Goal: Task Accomplishment & Management: Manage account settings

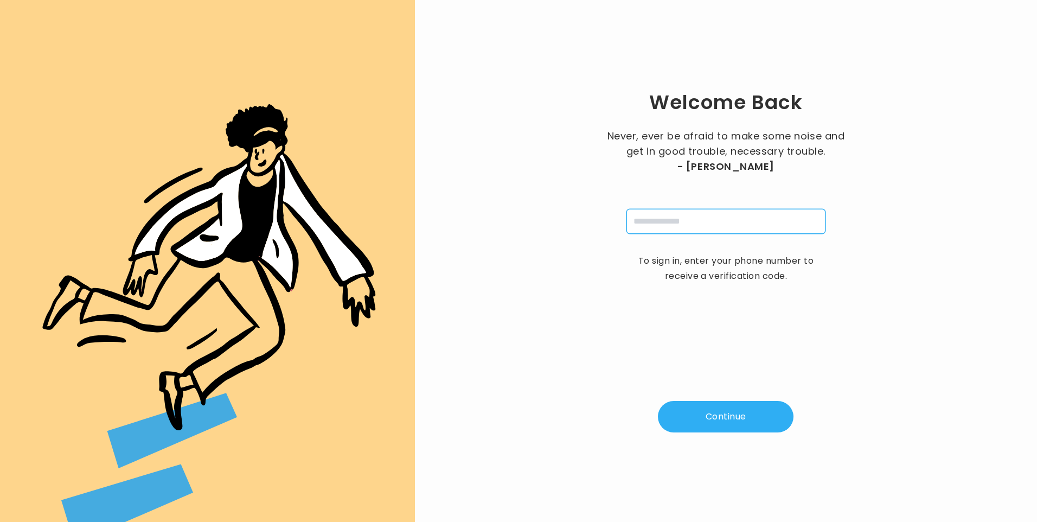
click at [662, 221] on input "tel" at bounding box center [725, 221] width 199 height 25
type input "**********"
click at [741, 413] on button "Continue" at bounding box center [726, 416] width 136 height 31
type input "*"
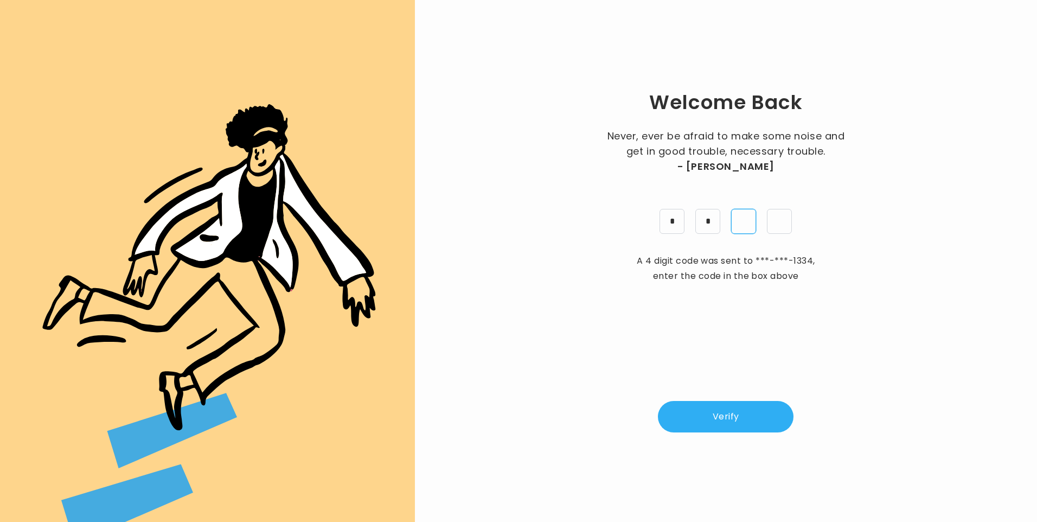
type input "*"
click at [734, 424] on button "Verify" at bounding box center [726, 416] width 136 height 31
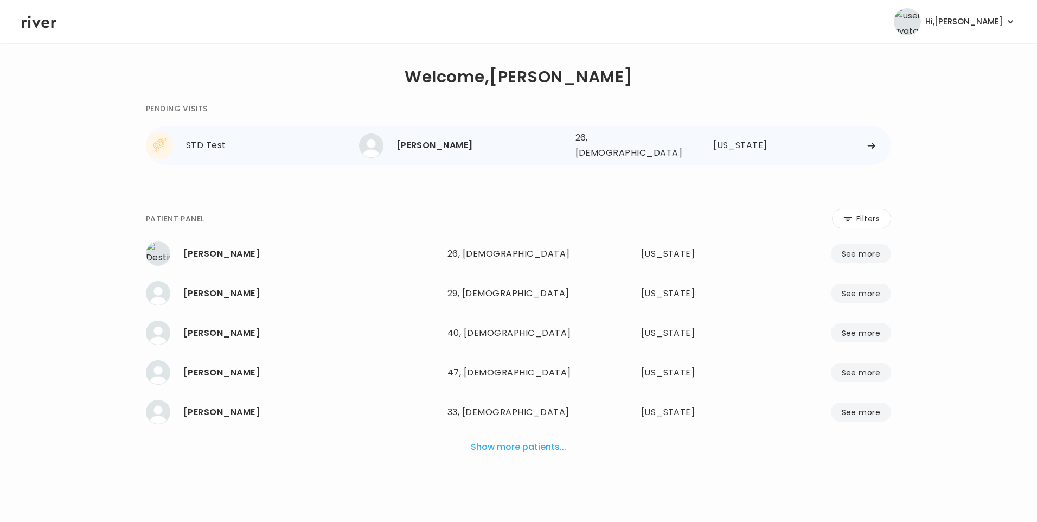
click at [467, 146] on div "[PERSON_NAME]" at bounding box center [481, 145] width 170 height 15
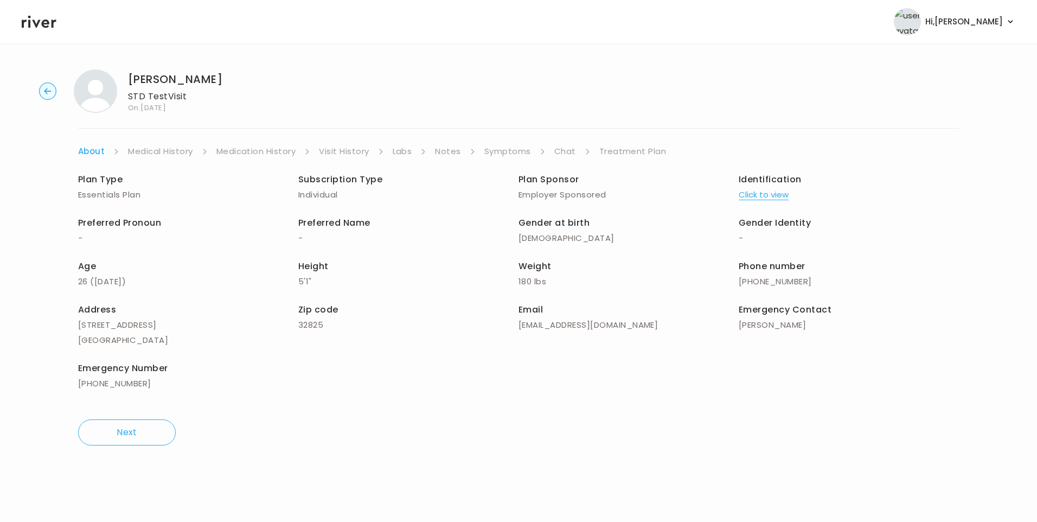
click at [323, 155] on link "Visit History" at bounding box center [344, 151] width 50 height 15
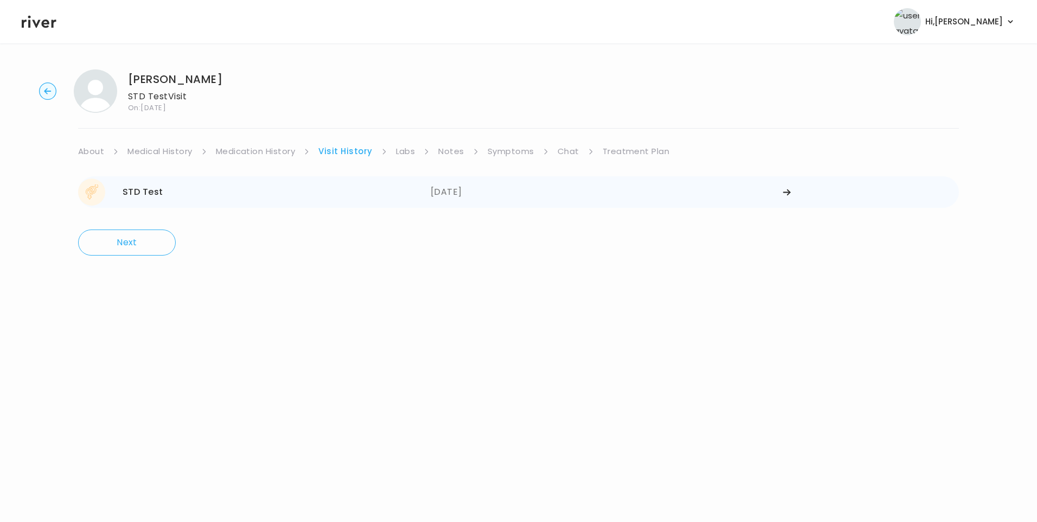
click at [451, 193] on div "06/11/2025" at bounding box center [607, 191] width 353 height 27
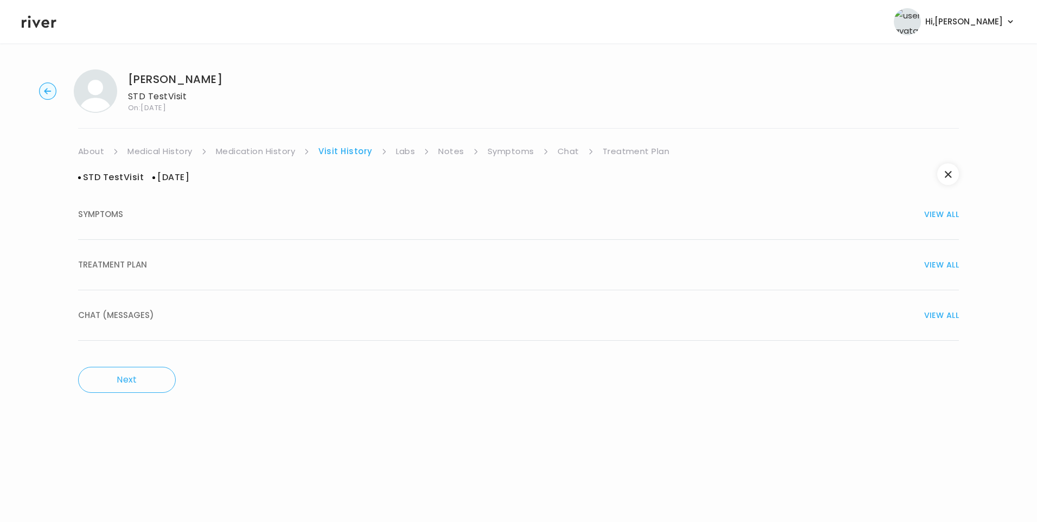
click at [298, 266] on div "TREATMENT PLAN VIEW ALL" at bounding box center [518, 264] width 881 height 15
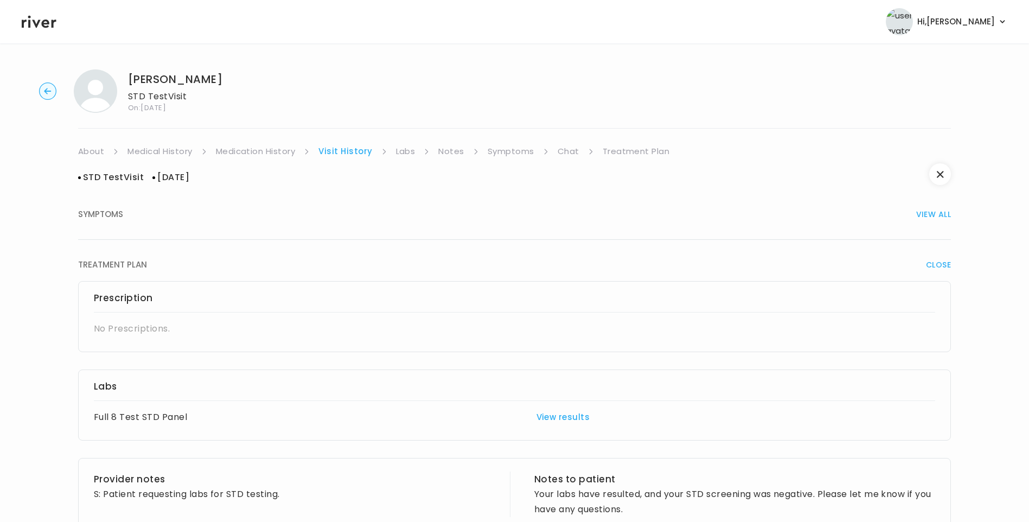
click at [265, 145] on link "Medication History" at bounding box center [256, 151] width 80 height 15
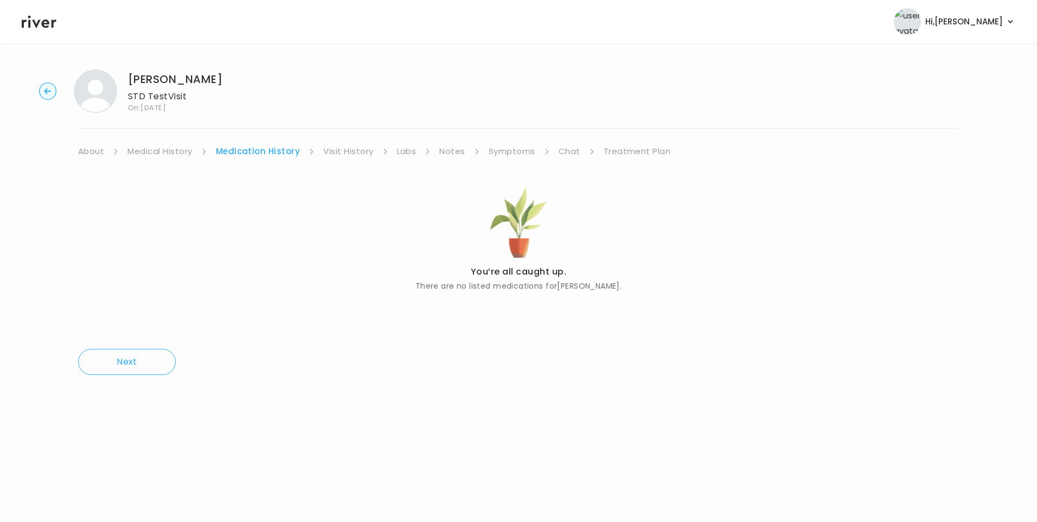
click at [48, 25] on icon at bounding box center [39, 22] width 35 height 16
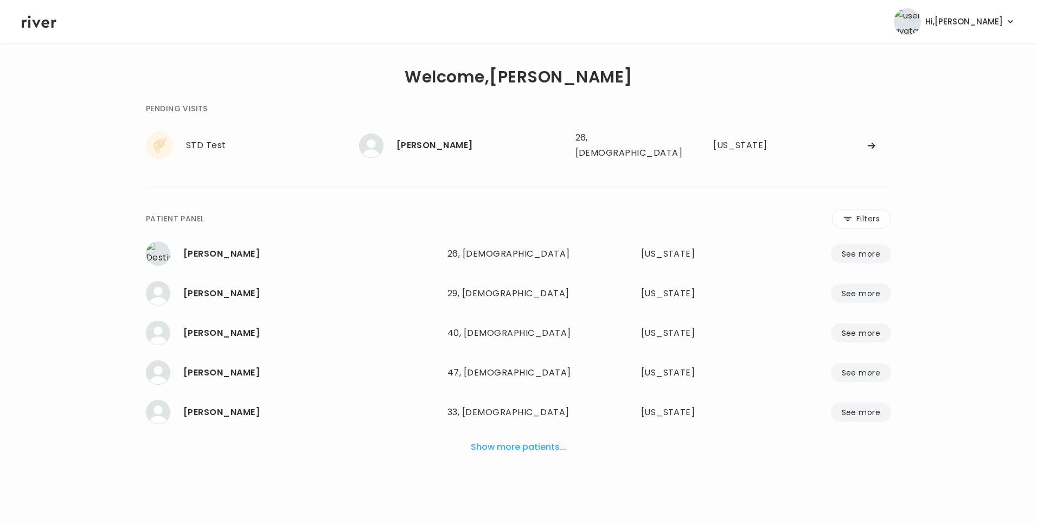
click at [554, 446] on button "Show more patients..." at bounding box center [518, 447] width 104 height 24
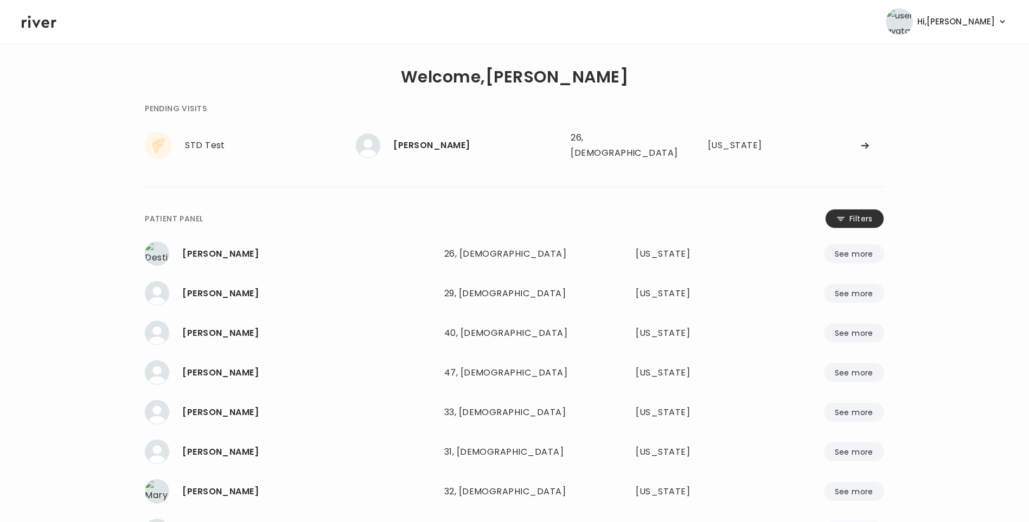
click at [865, 215] on button "Filters" at bounding box center [854, 219] width 59 height 20
click at [472, 219] on input "name" at bounding box center [482, 220] width 345 height 23
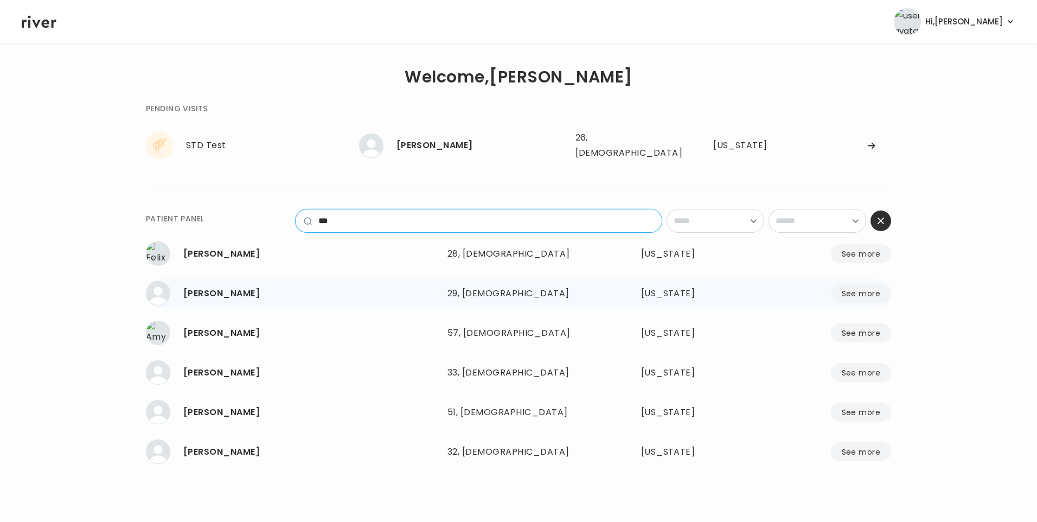
type input "***"
click at [459, 286] on div "29, Male" at bounding box center [518, 293] width 142 height 15
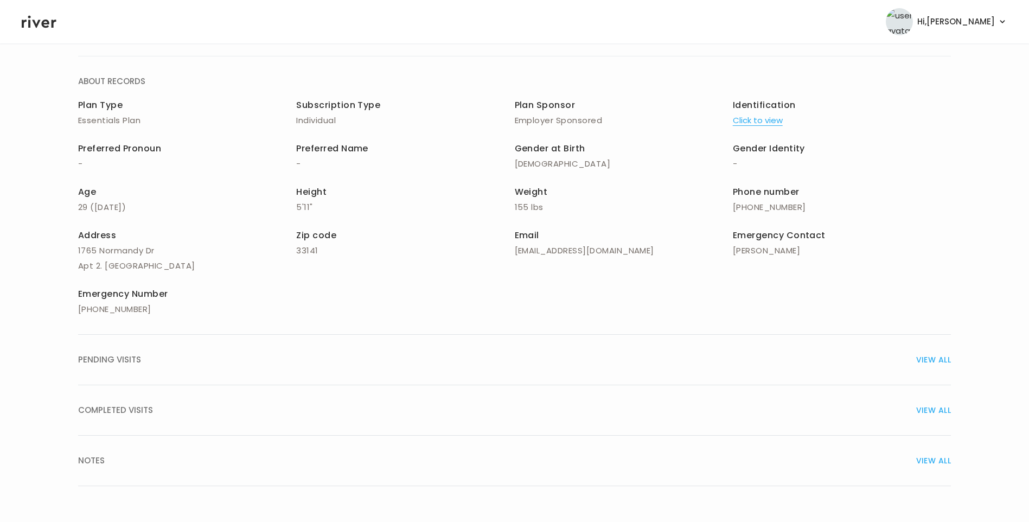
scroll to position [73, 0]
click at [172, 404] on div "COMPLETED VISITS VIEW ALL" at bounding box center [514, 408] width 873 height 15
click at [376, 444] on div "STD Test 10/02/2025" at bounding box center [252, 447] width 349 height 27
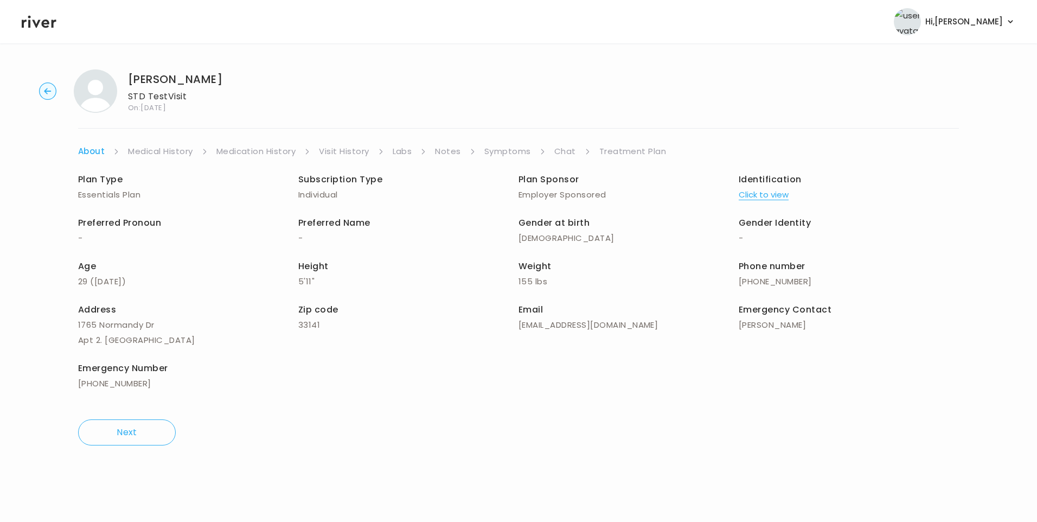
click at [633, 152] on link "Treatment Plan" at bounding box center [632, 151] width 67 height 15
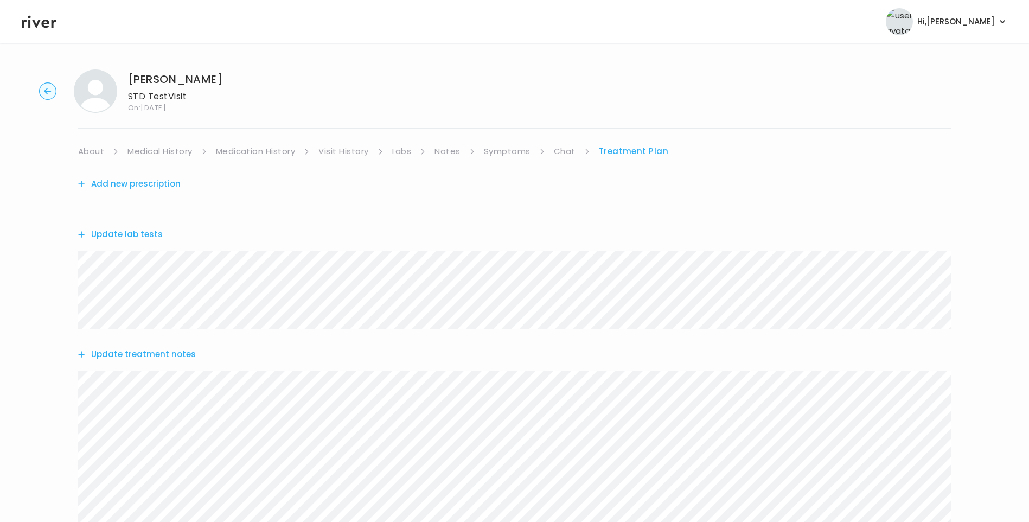
click at [42, 22] on icon at bounding box center [39, 22] width 35 height 12
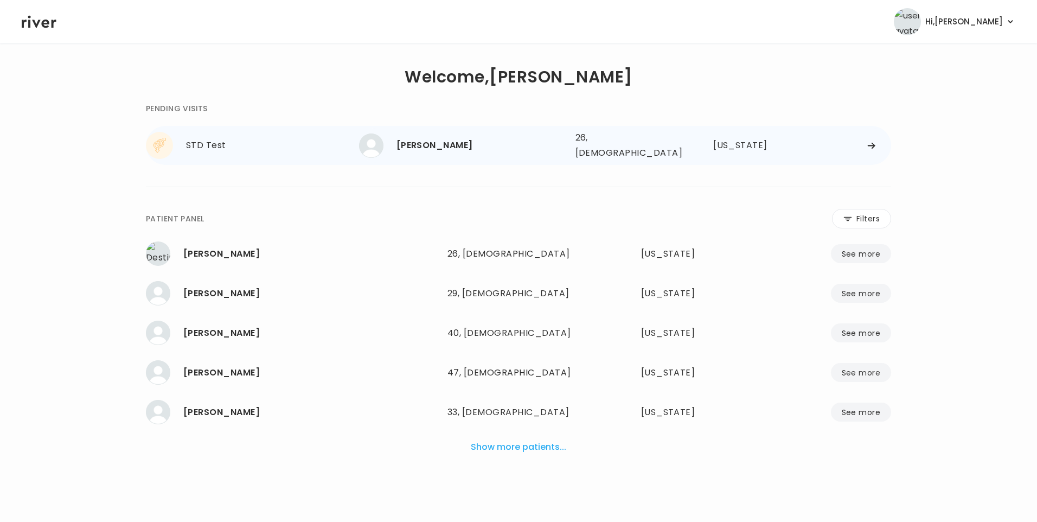
click at [436, 151] on div "YARELIS CRUZ 26, Female See more" at bounding box center [463, 145] width 208 height 24
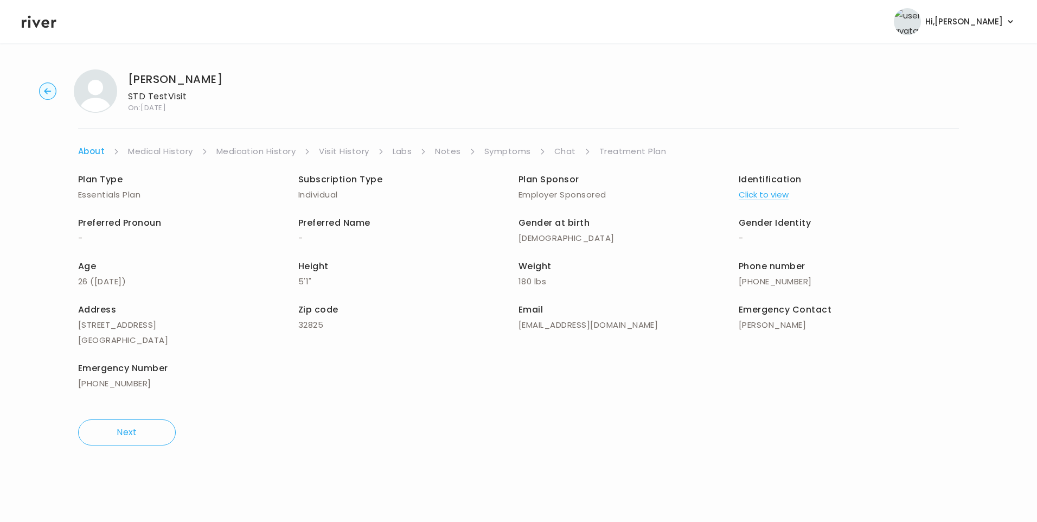
click at [350, 153] on link "Visit History" at bounding box center [344, 151] width 50 height 15
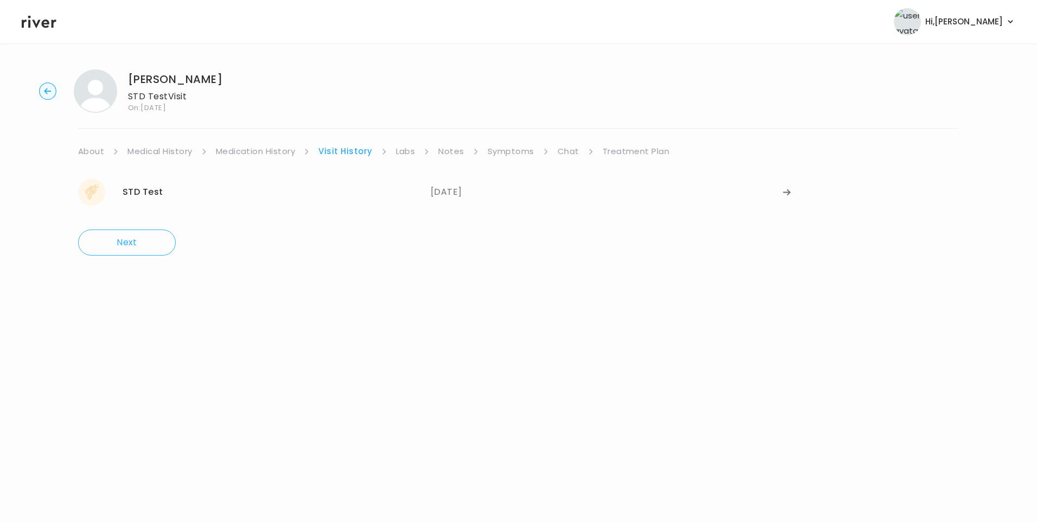
click at [407, 150] on link "Labs" at bounding box center [406, 151] width 20 height 15
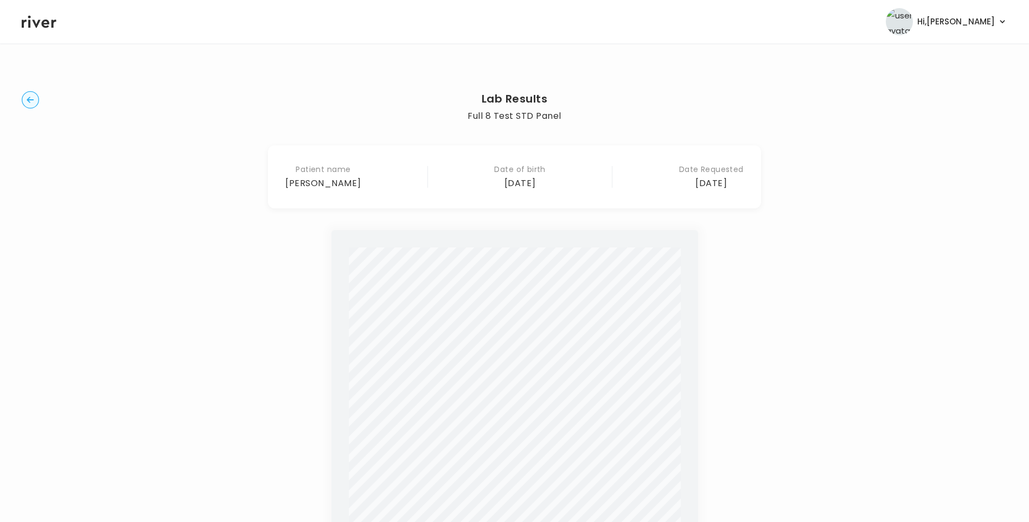
scroll to position [252, 0]
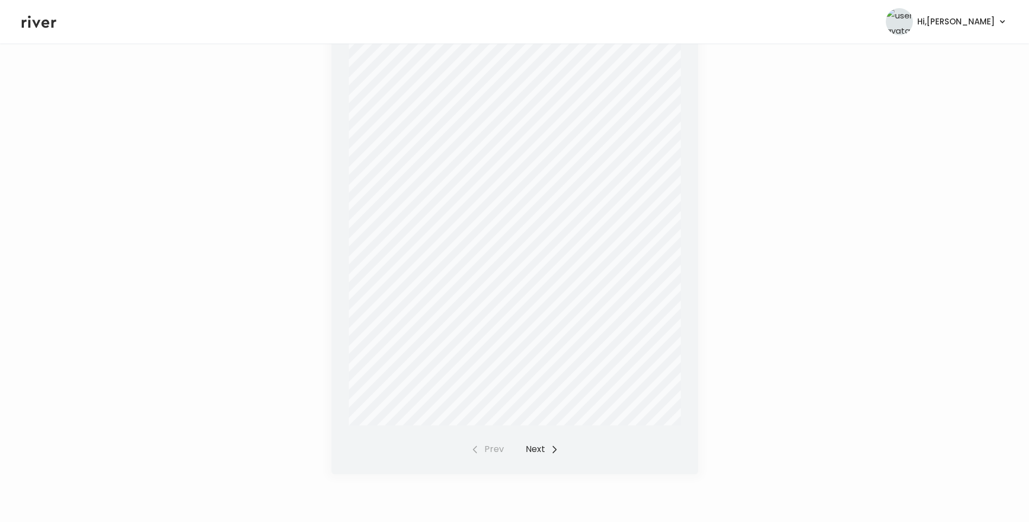
click at [542, 448] on button "Next" at bounding box center [542, 448] width 33 height 15
click at [541, 447] on div "Prev Next" at bounding box center [515, 448] width 88 height 15
click at [491, 449] on button "Prev" at bounding box center [487, 448] width 33 height 15
click at [491, 449] on div "Prev Next" at bounding box center [515, 448] width 88 height 15
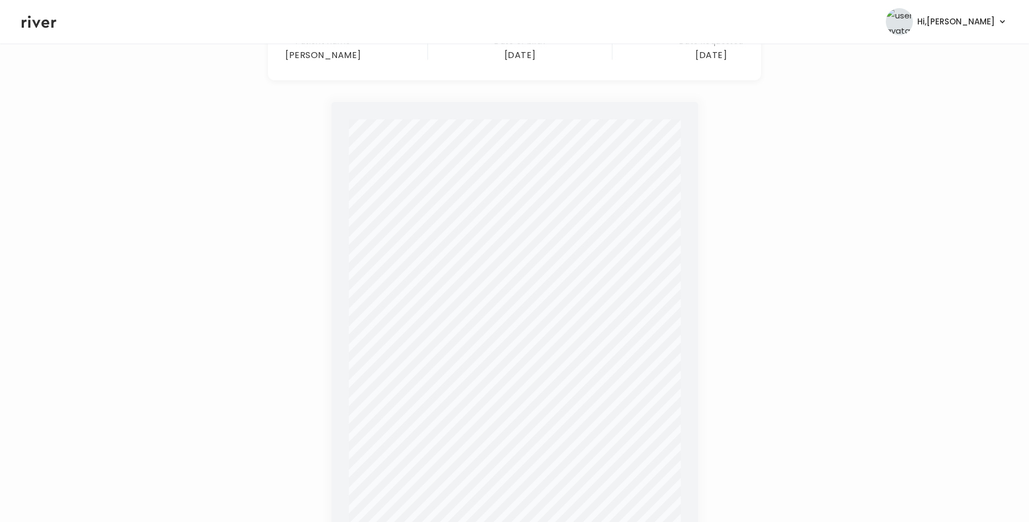
scroll to position [0, 0]
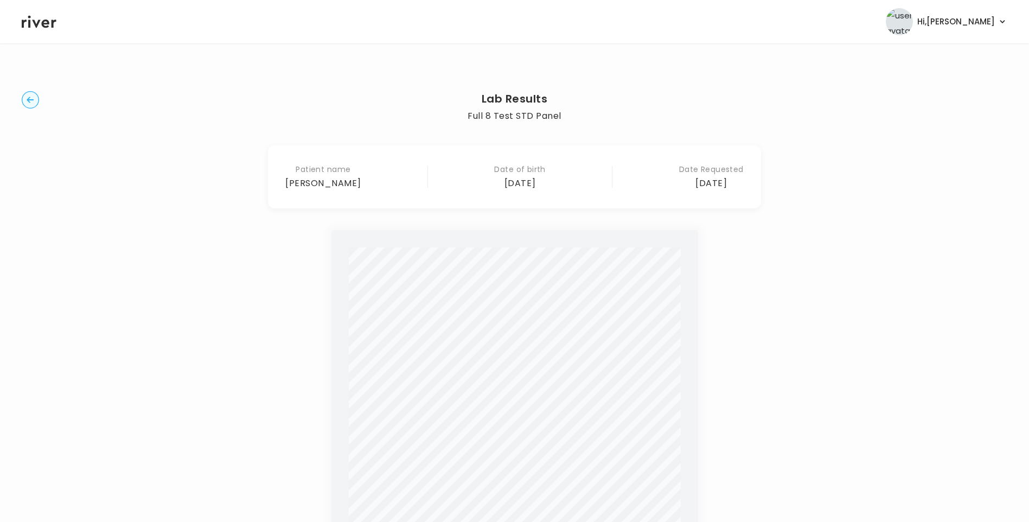
drag, startPoint x: 23, startPoint y: 87, endPoint x: 28, endPoint y: 95, distance: 9.3
click at [23, 88] on div "Lab Results Full 8 Test STD Panel Patient name YARELIS CRUZ Date of birth 6 Jan…" at bounding box center [514, 408] width 985 height 695
drag, startPoint x: 32, startPoint y: 100, endPoint x: 84, endPoint y: 126, distance: 58.5
click at [33, 100] on icon "button" at bounding box center [30, 99] width 17 height 17
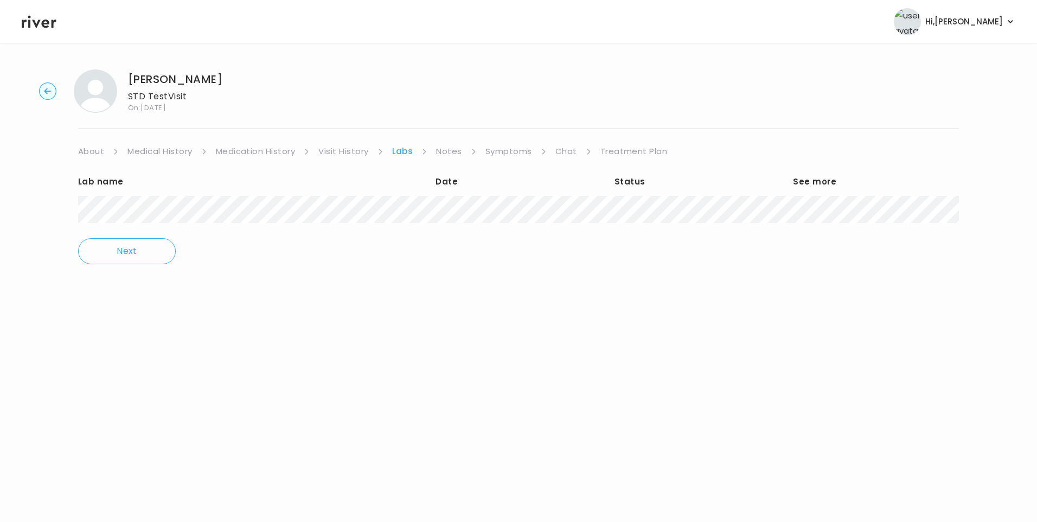
click at [94, 153] on link "About" at bounding box center [91, 151] width 26 height 15
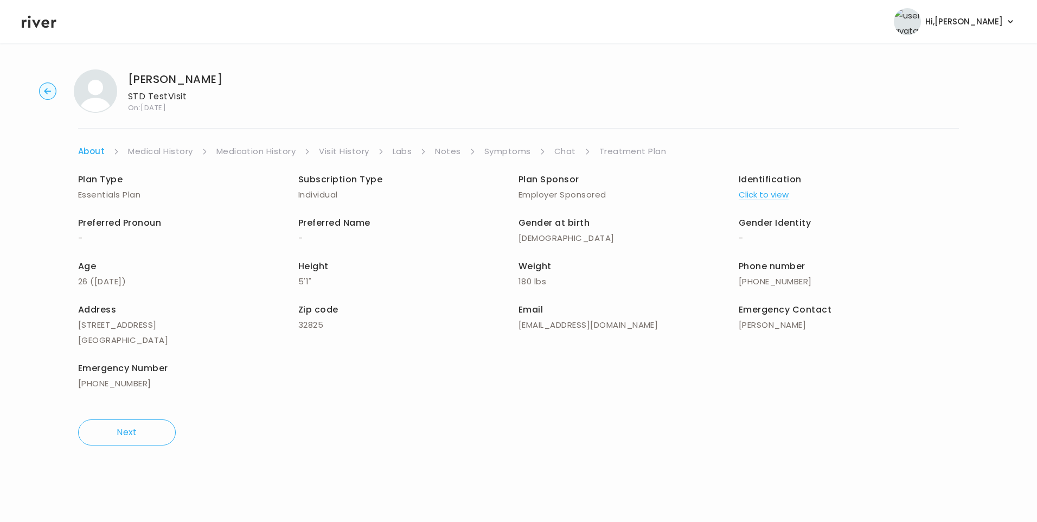
click at [761, 196] on button "Click to view" at bounding box center [764, 194] width 50 height 15
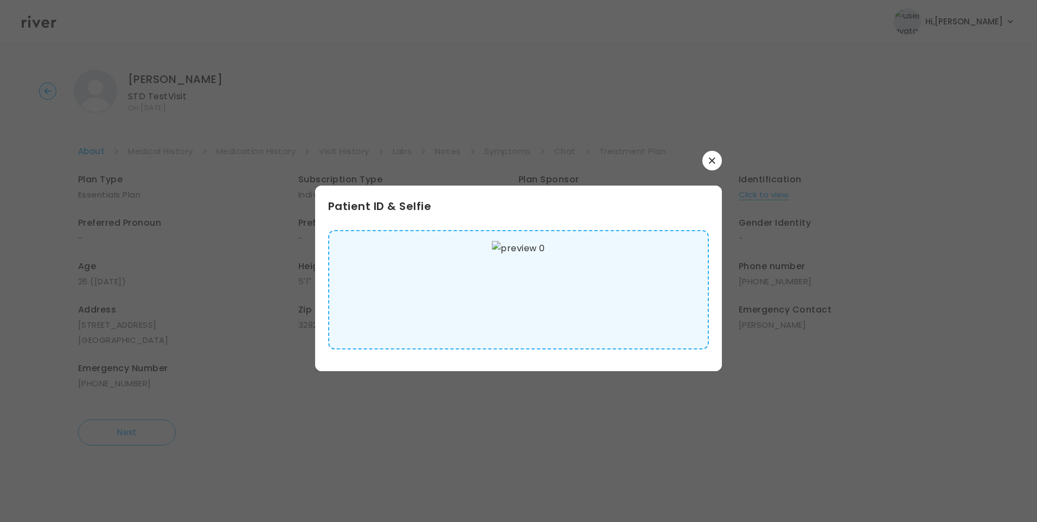
click at [526, 290] on img at bounding box center [518, 290] width 53 height 98
drag, startPoint x: 709, startPoint y: 159, endPoint x: 703, endPoint y: 161, distance: 6.1
click at [710, 159] on icon "button" at bounding box center [712, 160] width 7 height 7
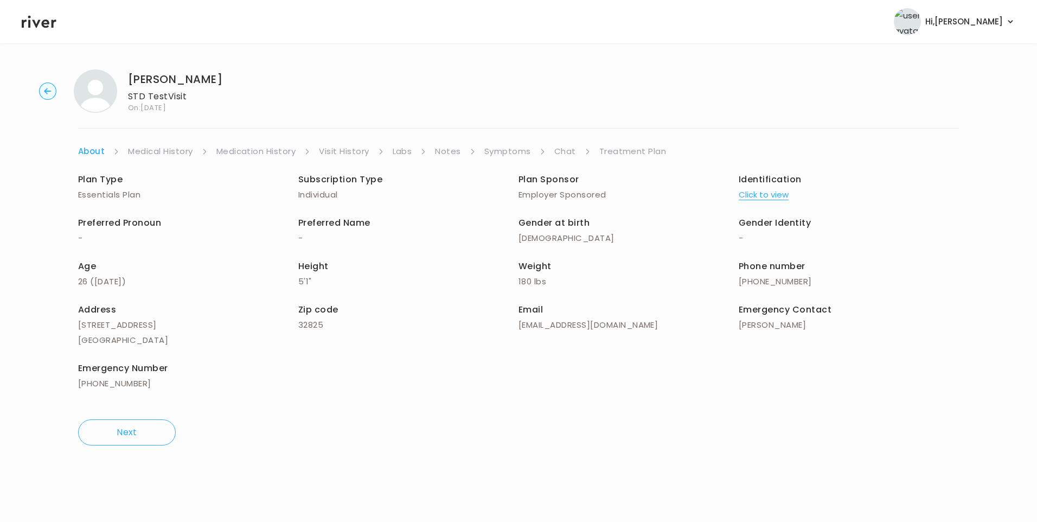
click at [144, 152] on link "Medical History" at bounding box center [160, 151] width 65 height 15
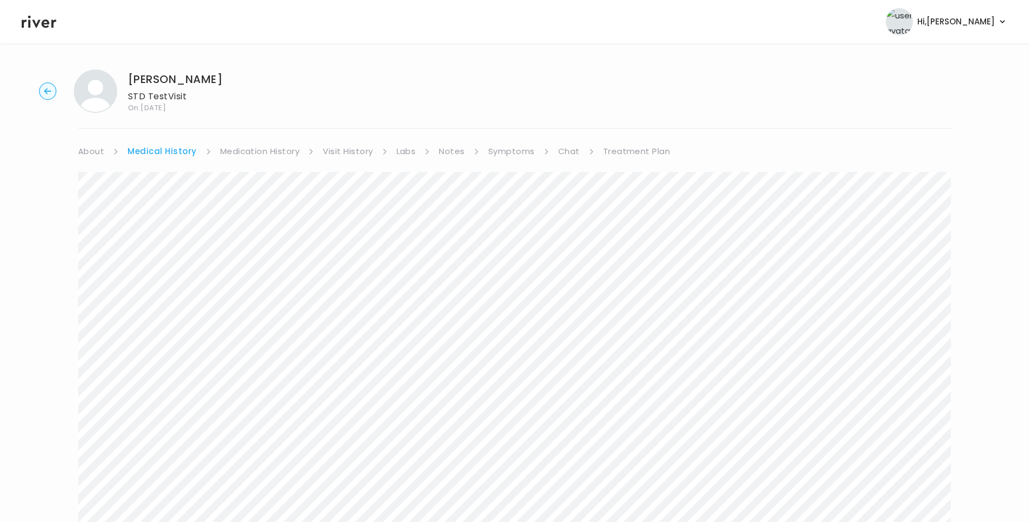
click at [255, 151] on link "Medication History" at bounding box center [260, 151] width 80 height 15
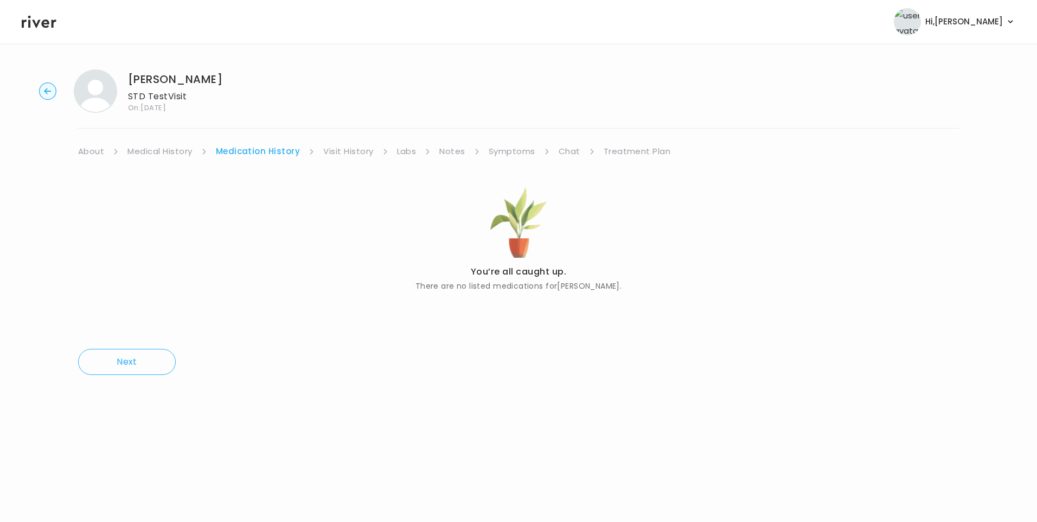
click at [520, 150] on link "Symptoms" at bounding box center [512, 151] width 47 height 15
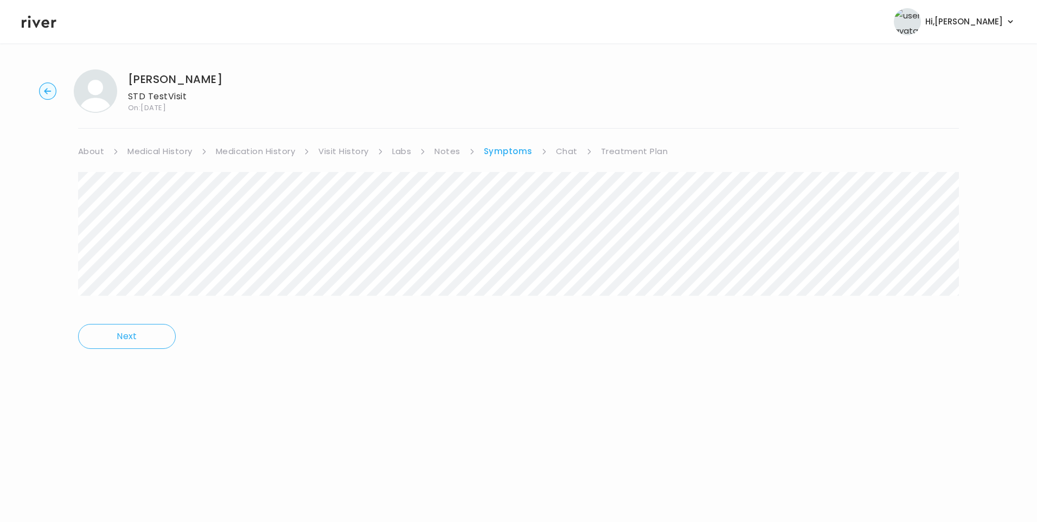
click at [632, 153] on link "Treatment Plan" at bounding box center [634, 151] width 67 height 15
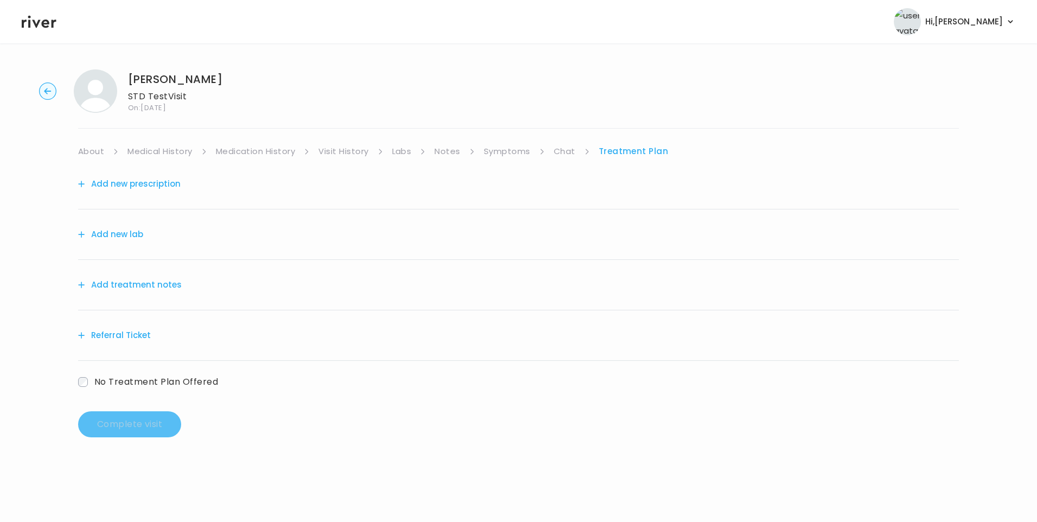
click at [155, 287] on button "Add treatment notes" at bounding box center [130, 284] width 104 height 15
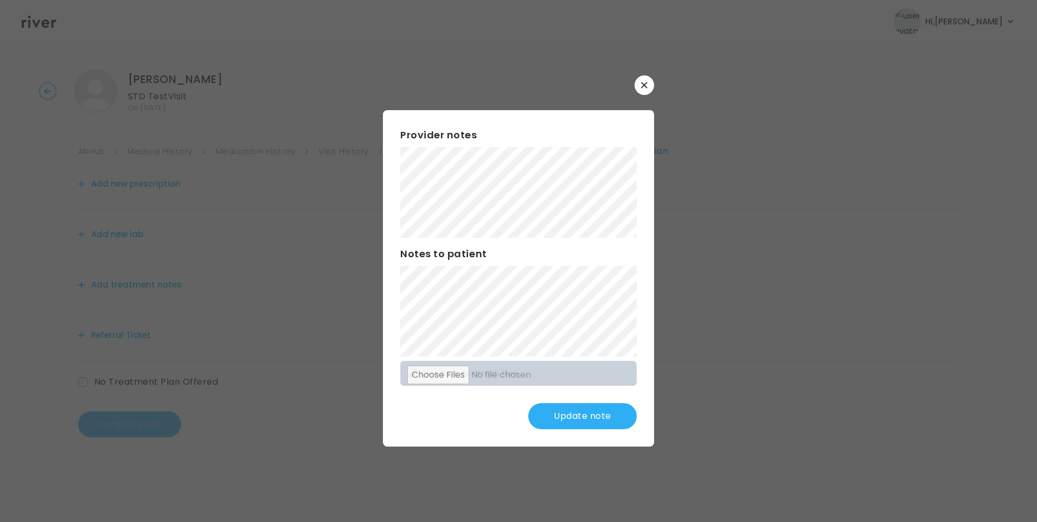
click at [585, 419] on button "Update note" at bounding box center [582, 416] width 108 height 26
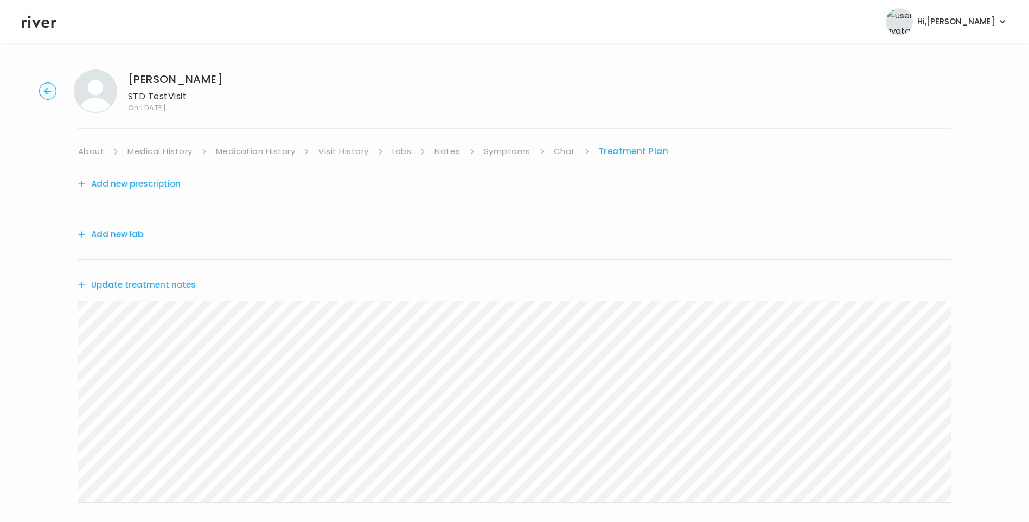
click at [183, 287] on button "Update treatment notes" at bounding box center [137, 284] width 118 height 15
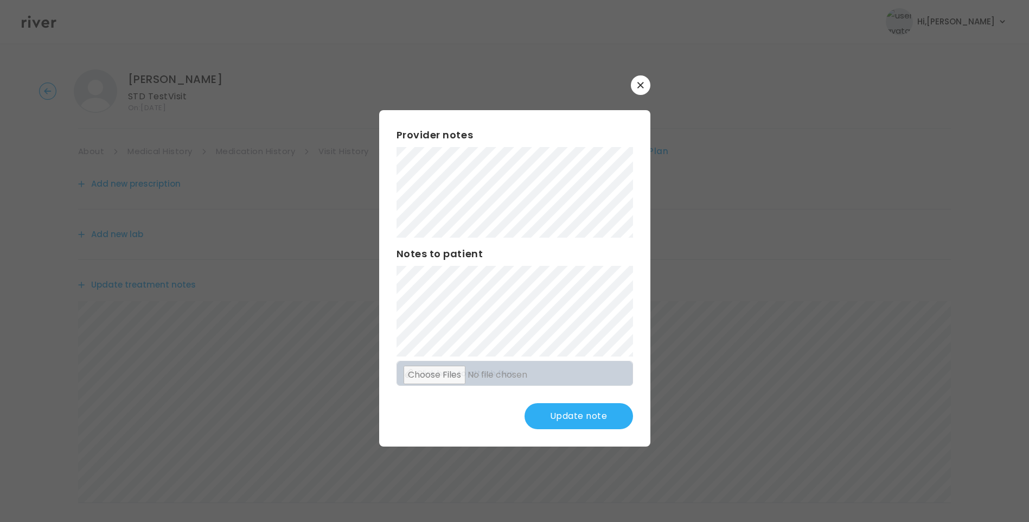
click at [567, 415] on button "Update note" at bounding box center [578, 416] width 108 height 26
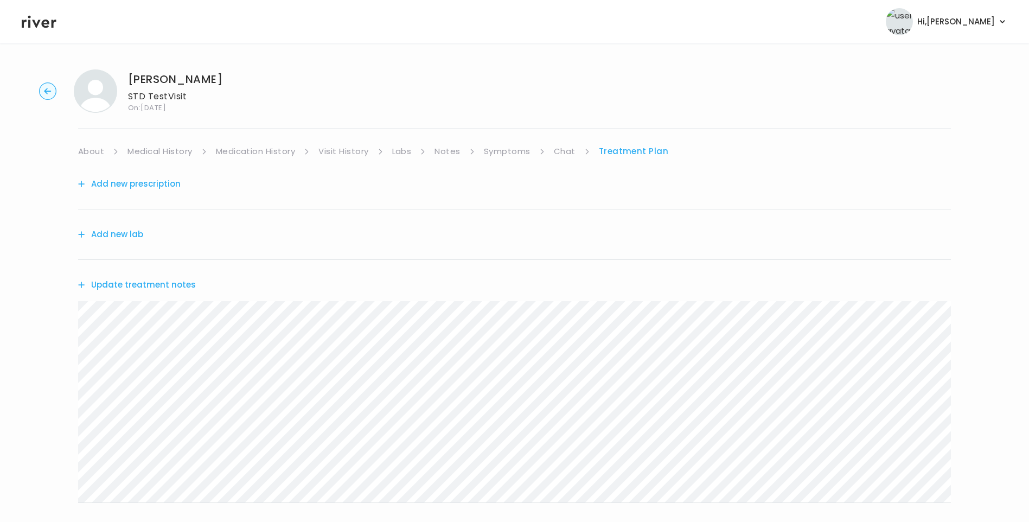
click at [122, 227] on button "Add new lab" at bounding box center [110, 234] width 65 height 15
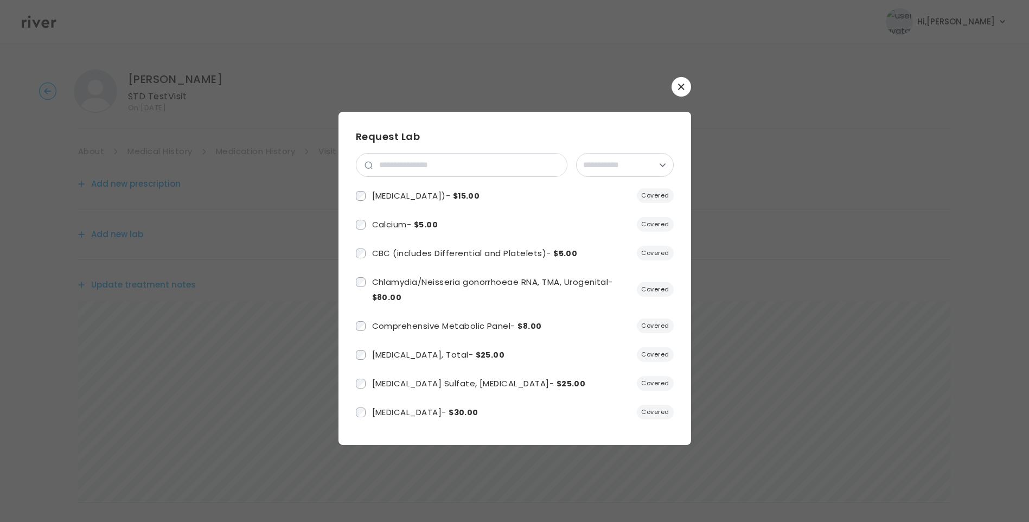
click at [397, 152] on div "**********" at bounding box center [515, 278] width 318 height 298
click at [407, 158] on input "search" at bounding box center [470, 164] width 194 height 23
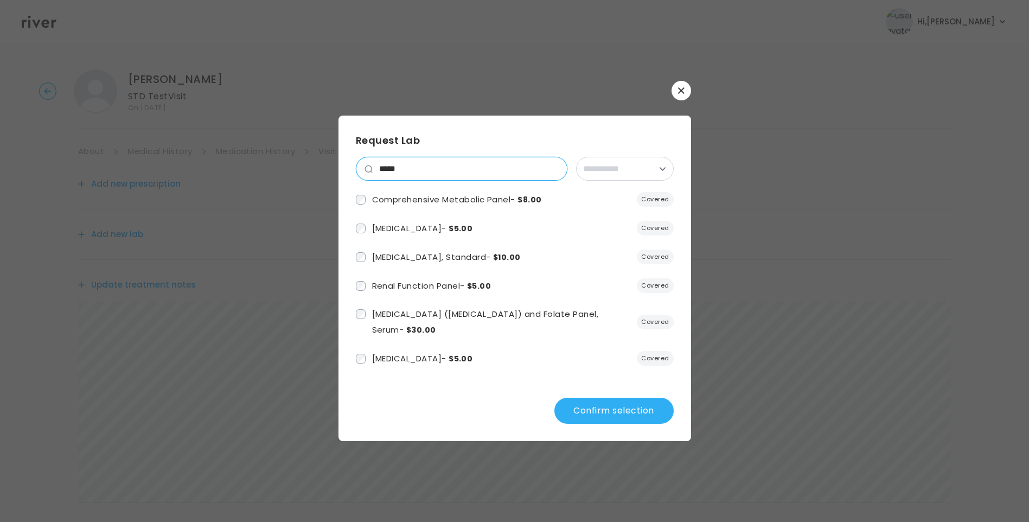
drag, startPoint x: 400, startPoint y: 163, endPoint x: 340, endPoint y: 162, distance: 60.2
click at [340, 162] on div "**********" at bounding box center [514, 278] width 353 height 325
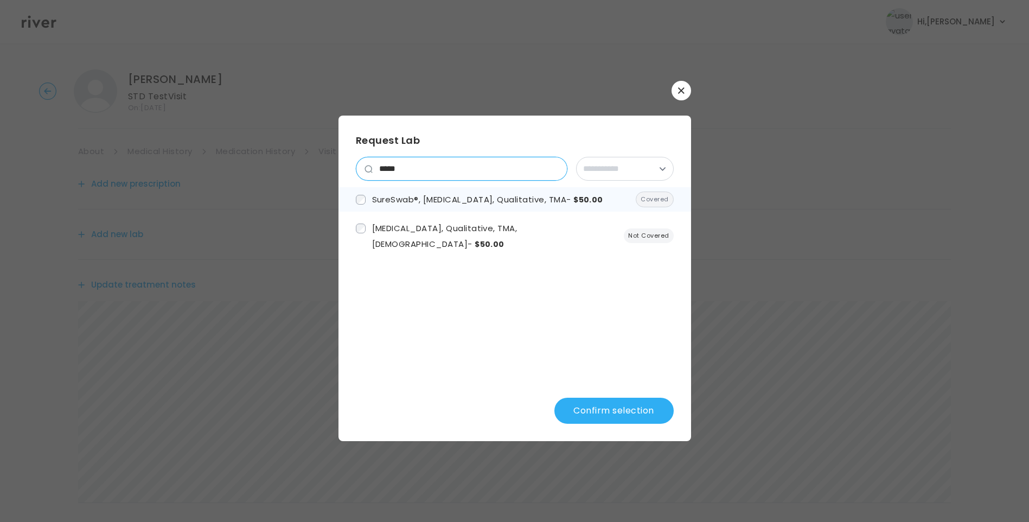
type input "*****"
click at [631, 411] on button "Confirm selection" at bounding box center [613, 411] width 119 height 26
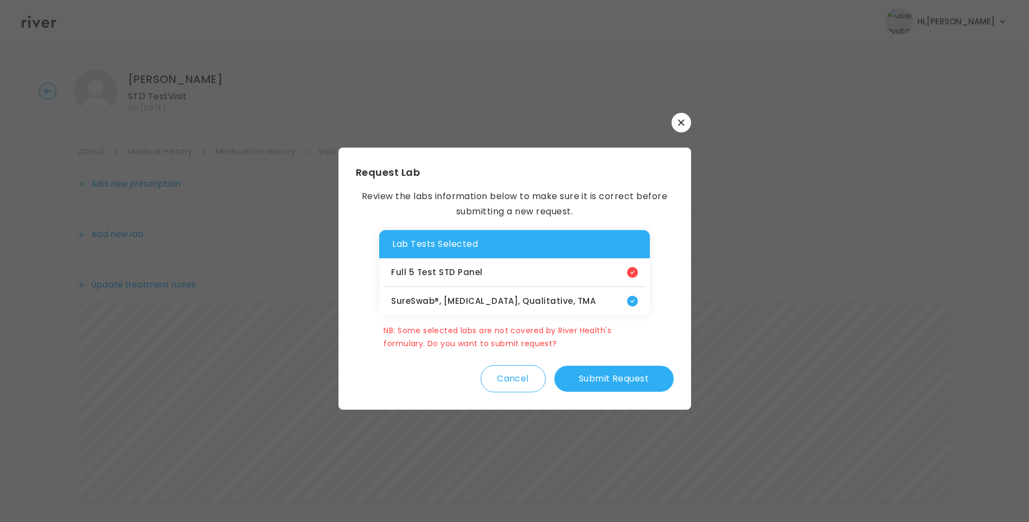
click at [624, 385] on button "Submit Request" at bounding box center [613, 379] width 119 height 26
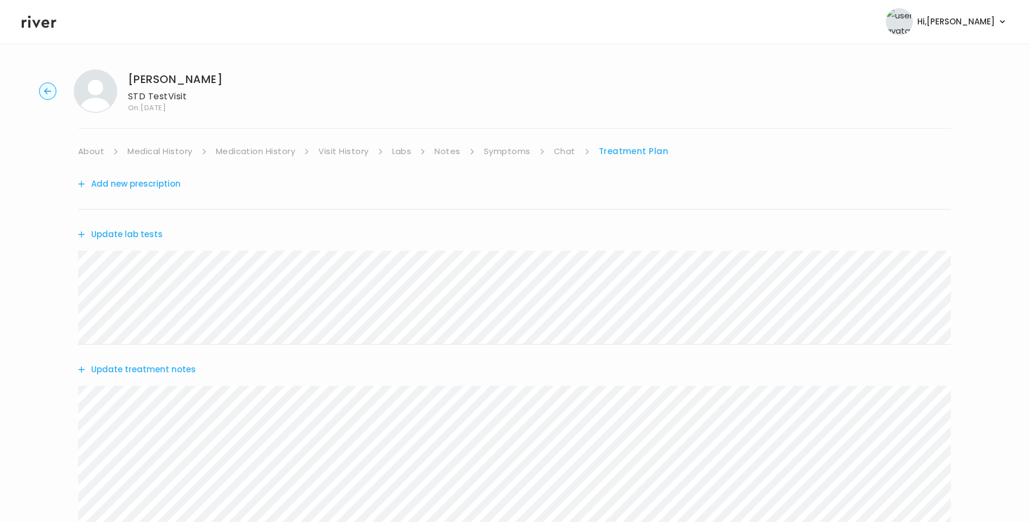
click at [139, 234] on button "Update lab tests" at bounding box center [120, 234] width 85 height 15
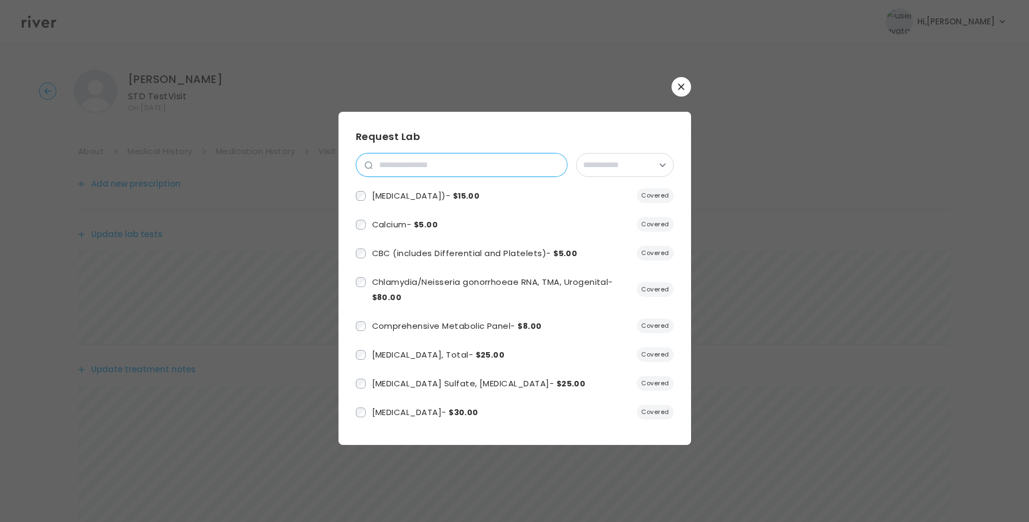
click at [493, 159] on input "search" at bounding box center [470, 164] width 194 height 23
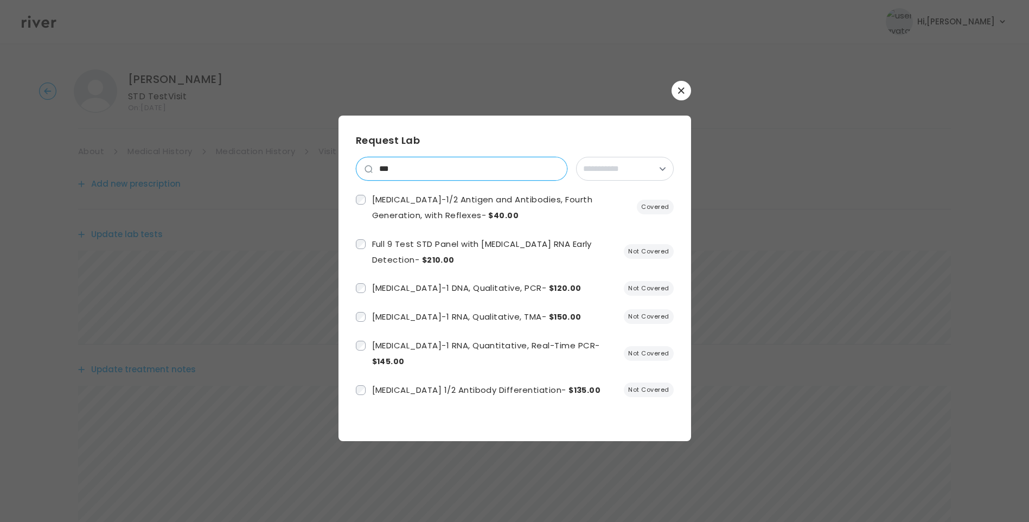
drag, startPoint x: 382, startPoint y: 164, endPoint x: 334, endPoint y: 161, distance: 48.3
click at [334, 161] on div "**********" at bounding box center [514, 261] width 1029 height 522
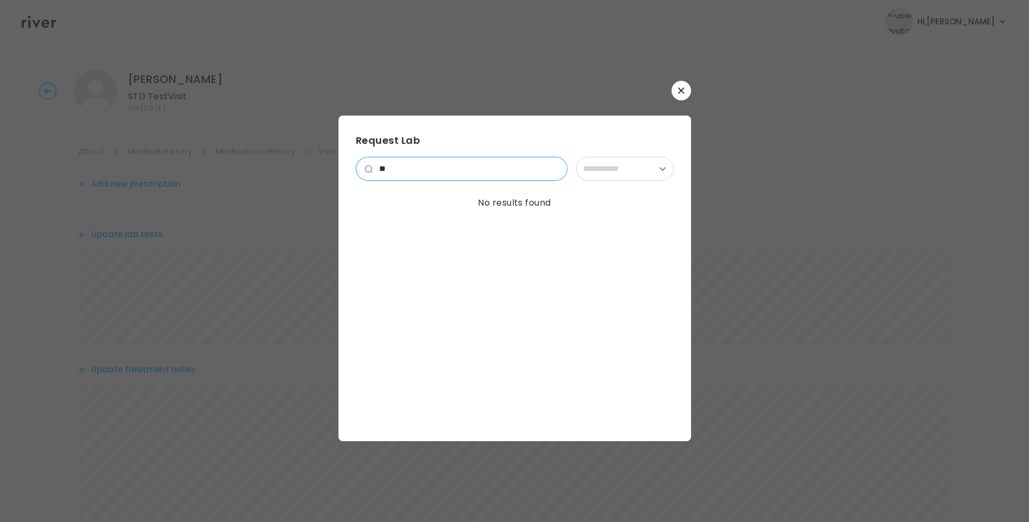
type input "*"
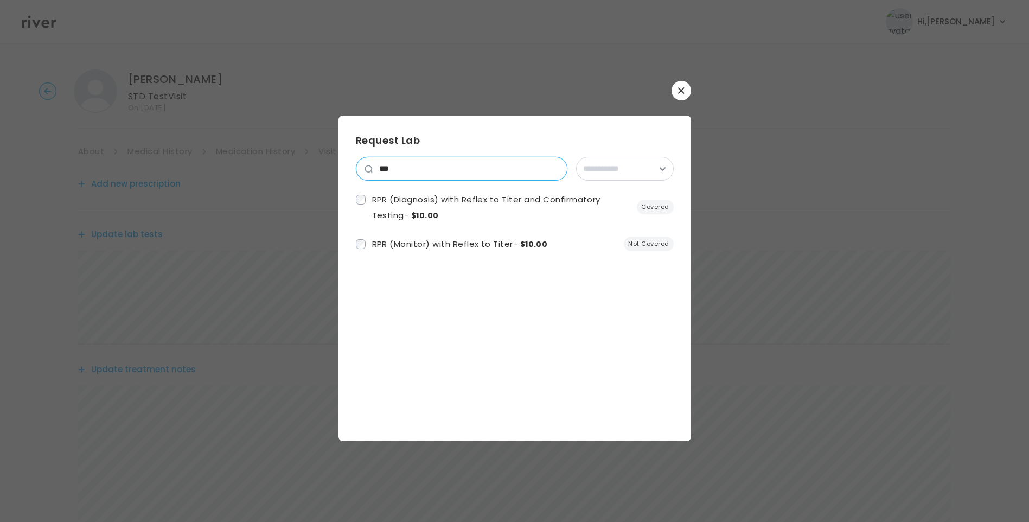
drag, startPoint x: 410, startPoint y: 172, endPoint x: 359, endPoint y: 166, distance: 51.9
click at [359, 166] on div "***" at bounding box center [462, 169] width 212 height 24
drag, startPoint x: 411, startPoint y: 167, endPoint x: 351, endPoint y: 165, distance: 59.7
click at [352, 165] on div "**********" at bounding box center [514, 278] width 353 height 325
type input "****"
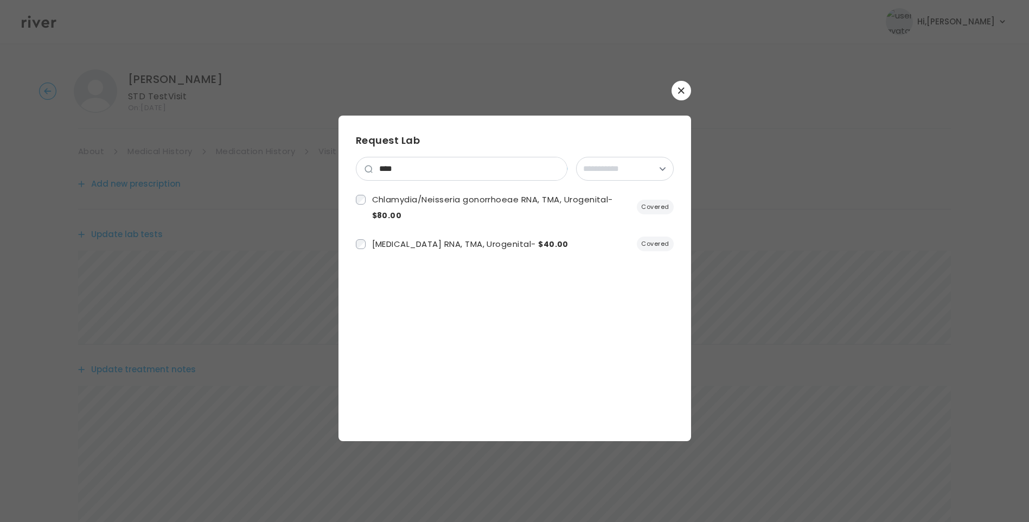
click at [680, 92] on icon "button" at bounding box center [681, 90] width 6 height 6
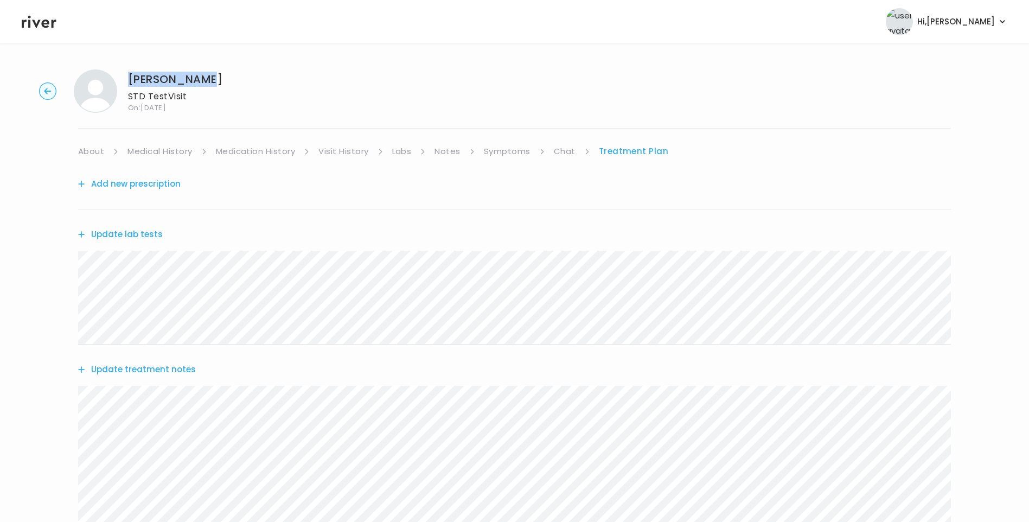
drag, startPoint x: 129, startPoint y: 79, endPoint x: 208, endPoint y: 73, distance: 79.4
click at [208, 73] on div "YARELIS CRUZ STD Test Visit On: 02 Oct 2025" at bounding box center [514, 90] width 994 height 43
copy h1 "YARELIS CRUZ"
click at [139, 233] on button "Update lab tests" at bounding box center [120, 234] width 85 height 15
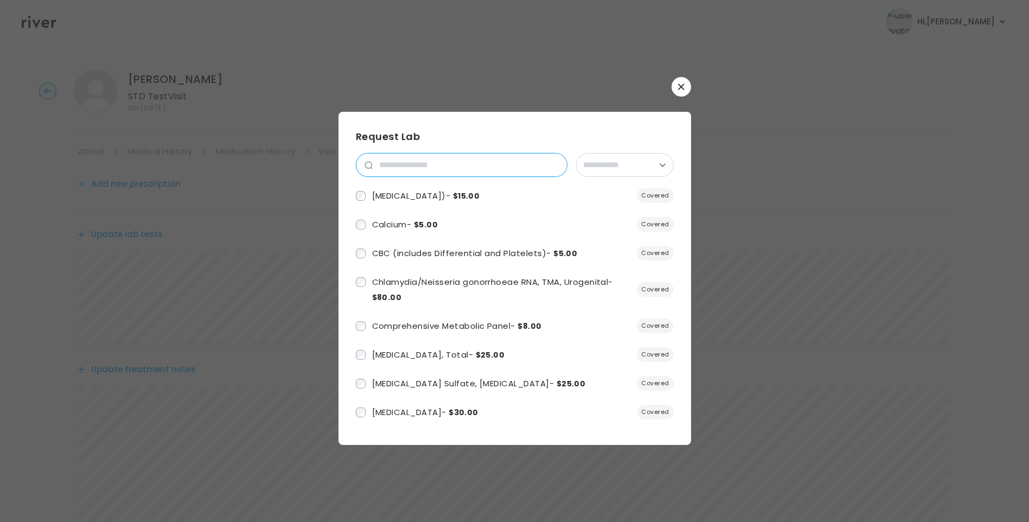
click at [456, 167] on input "search" at bounding box center [470, 164] width 194 height 23
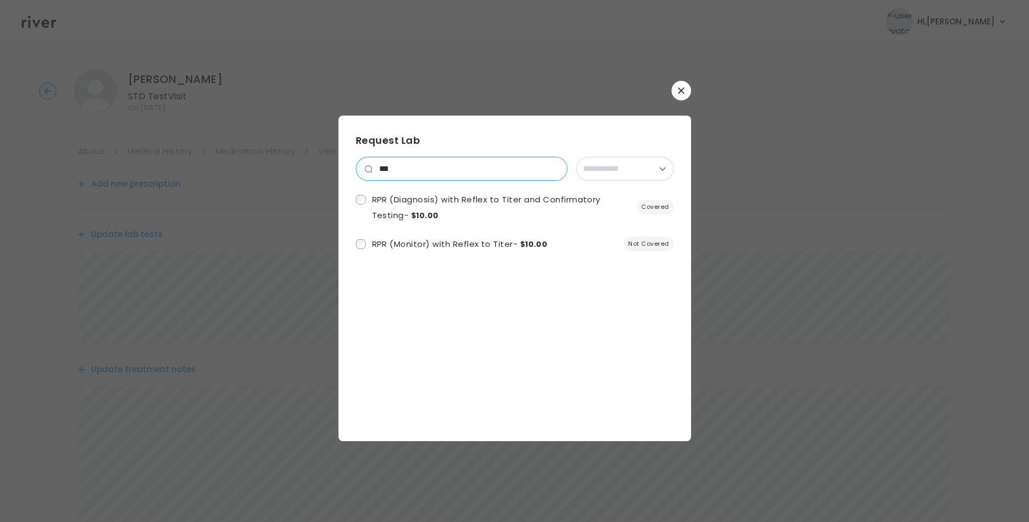
drag, startPoint x: 417, startPoint y: 163, endPoint x: 369, endPoint y: 165, distance: 48.3
click at [369, 166] on div "***" at bounding box center [462, 169] width 212 height 24
type input "*"
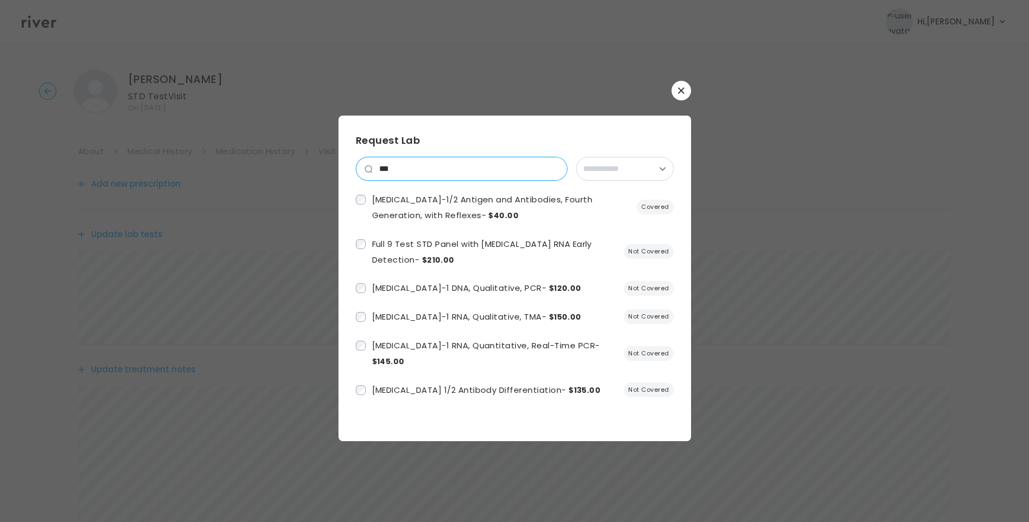
type input "***"
click at [683, 92] on icon "button" at bounding box center [681, 90] width 7 height 7
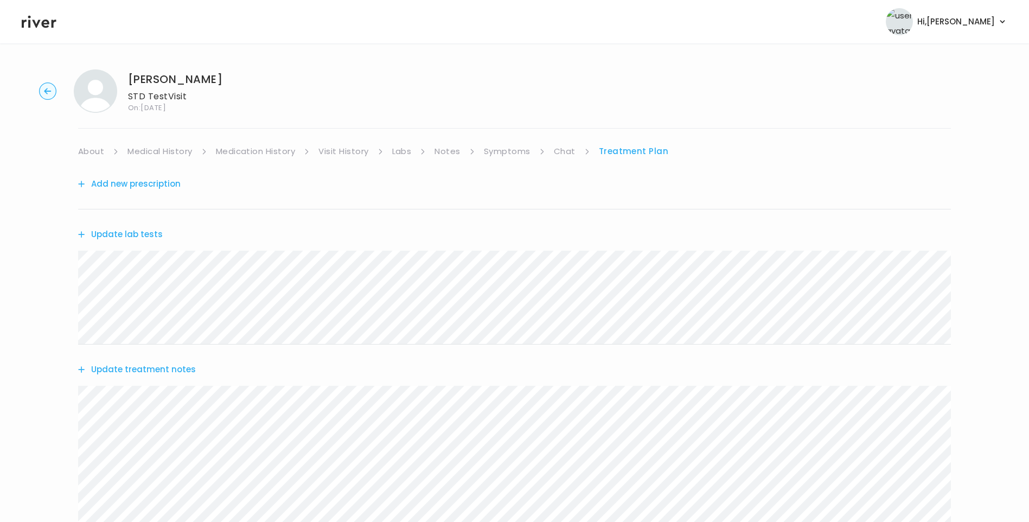
click at [43, 23] on icon at bounding box center [39, 22] width 35 height 12
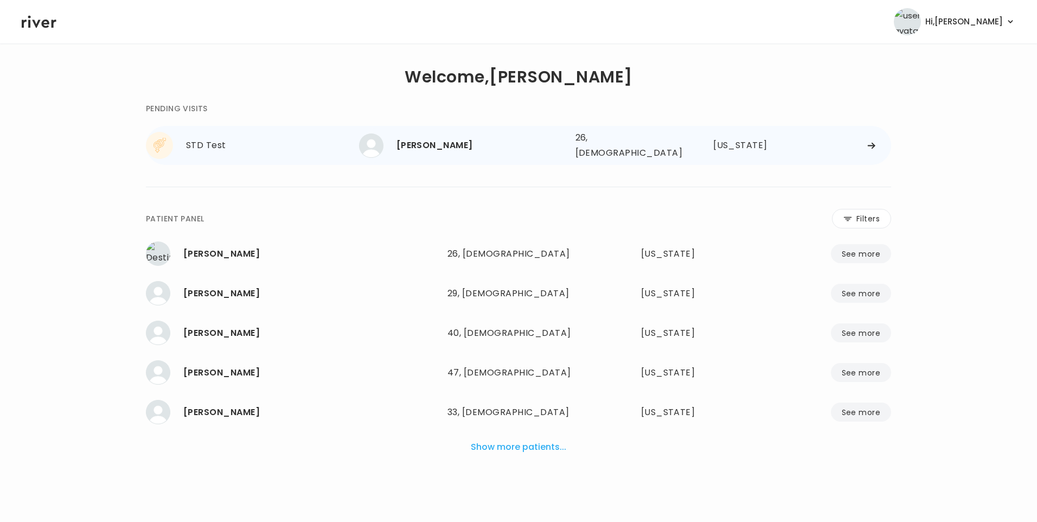
click at [468, 150] on div "YARELIS CRUZ" at bounding box center [481, 145] width 170 height 15
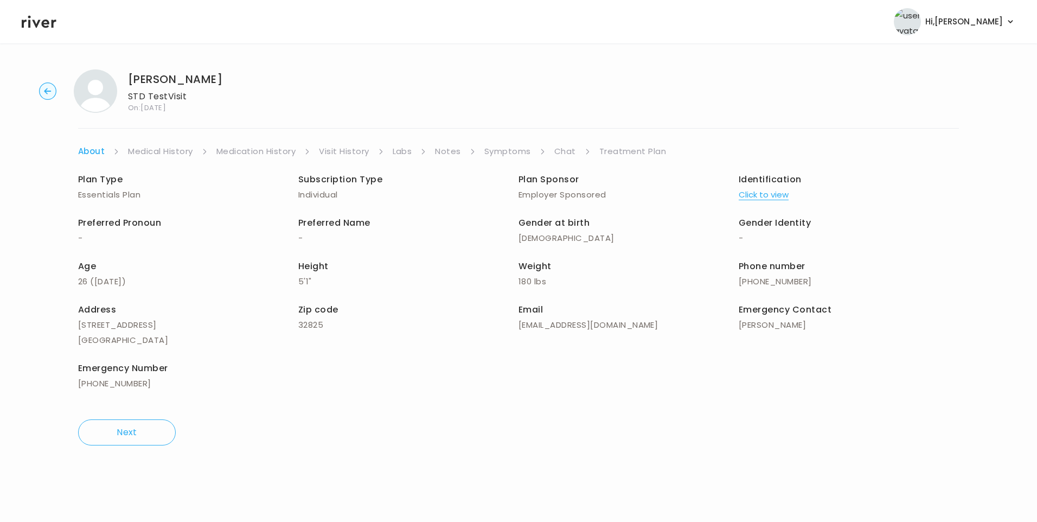
click at [571, 145] on link "Chat" at bounding box center [565, 151] width 22 height 15
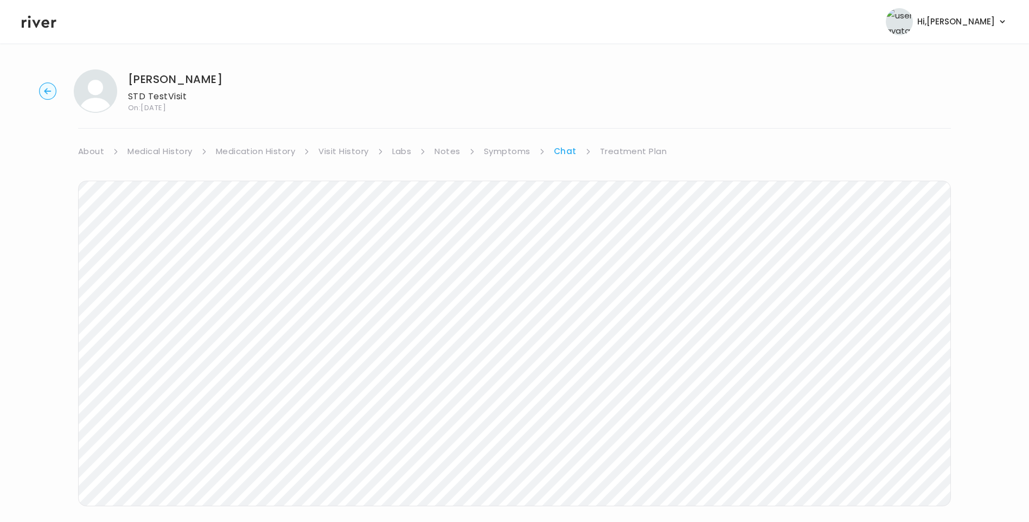
click at [631, 150] on link "Treatment Plan" at bounding box center [633, 151] width 67 height 15
click at [94, 156] on link "About" at bounding box center [91, 151] width 26 height 15
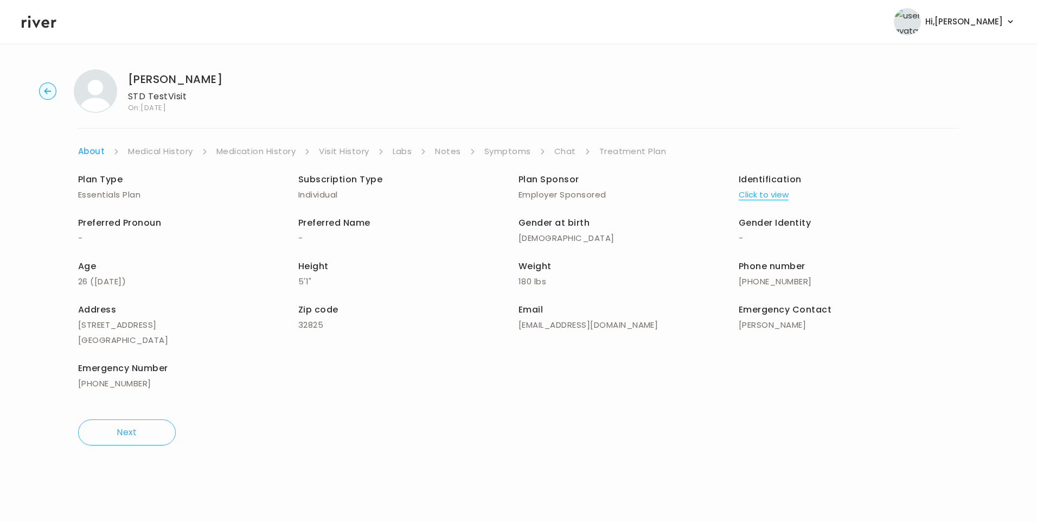
click at [622, 151] on link "Treatment Plan" at bounding box center [632, 151] width 67 height 15
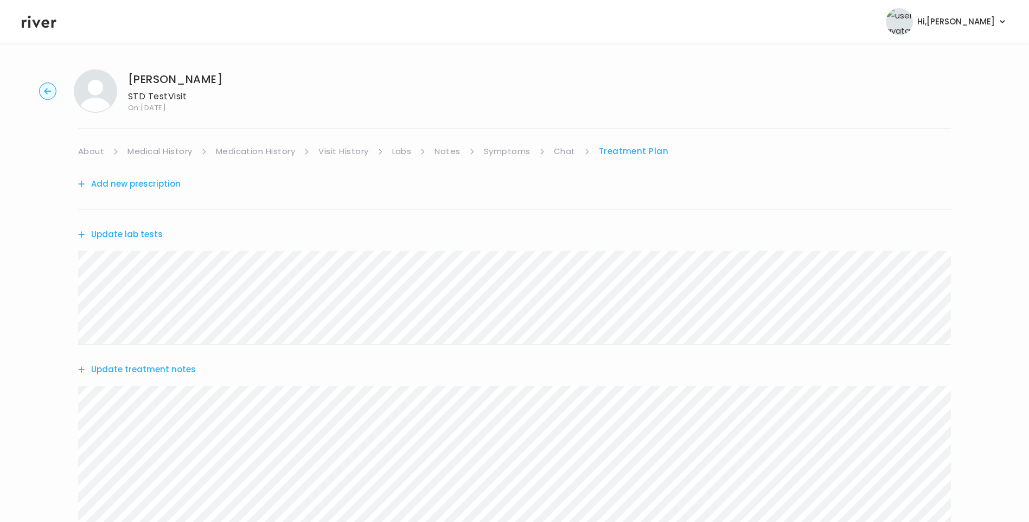
scroll to position [219, 0]
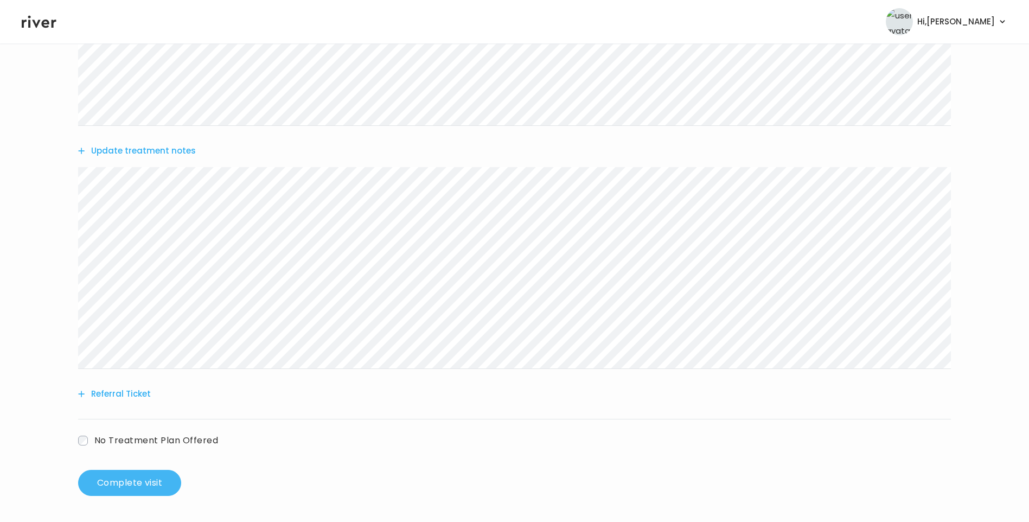
click at [135, 482] on button "Complete visit" at bounding box center [129, 483] width 103 height 26
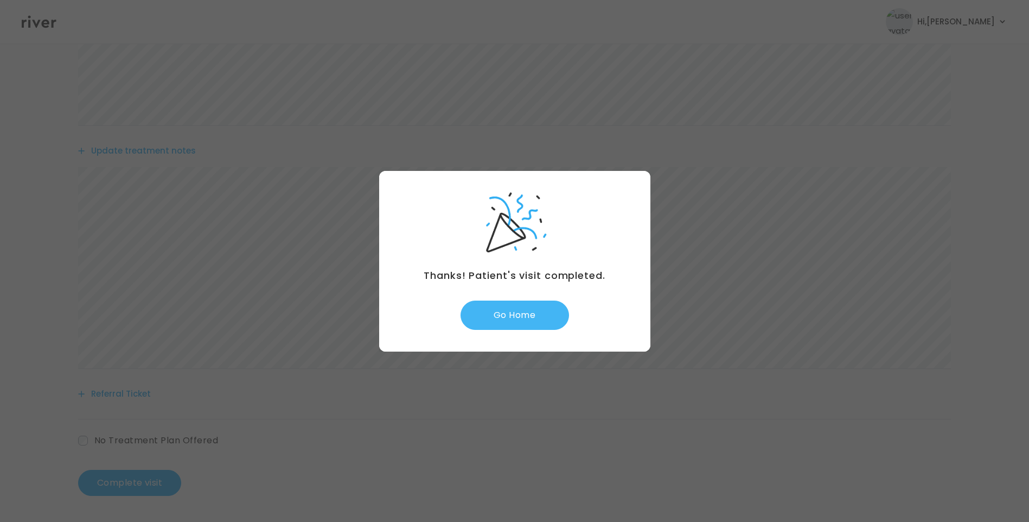
click at [521, 318] on button "Go Home" at bounding box center [514, 314] width 108 height 29
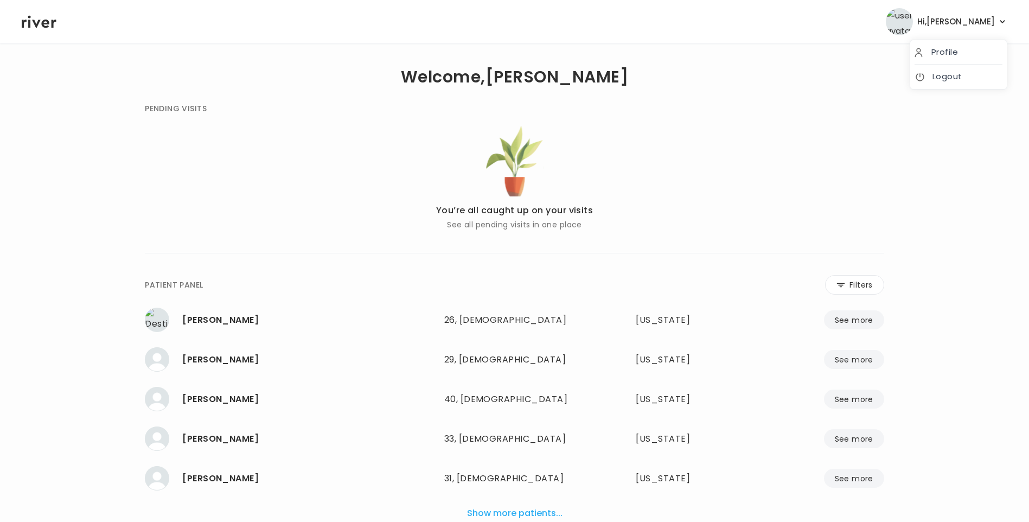
click at [985, 22] on span "Hi, [PERSON_NAME]" at bounding box center [956, 21] width 78 height 15
click at [976, 75] on link "Logout" at bounding box center [958, 76] width 88 height 15
